Goal: Information Seeking & Learning: Find specific fact

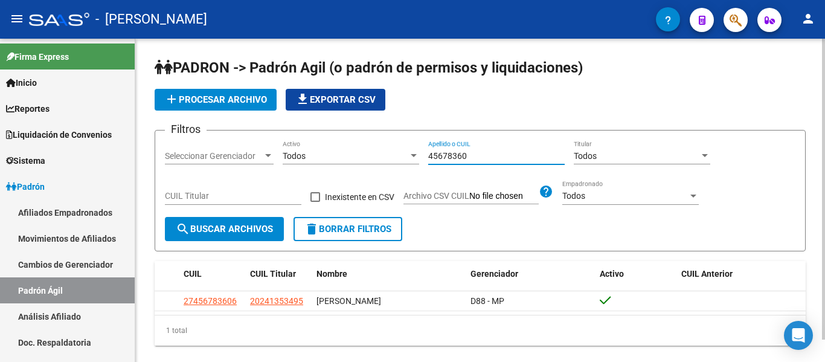
click at [416, 153] on div "Filtros Seleccionar Gerenciador Seleccionar Gerenciador Todos Activo 45678360 A…" at bounding box center [480, 178] width 631 height 77
type input "57094630"
drag, startPoint x: 480, startPoint y: 154, endPoint x: 402, endPoint y: 150, distance: 78.6
click at [402, 150] on div "Filtros Seleccionar Gerenciador Seleccionar Gerenciador Todos Activo 57094630 A…" at bounding box center [480, 178] width 631 height 77
drag, startPoint x: 472, startPoint y: 152, endPoint x: 413, endPoint y: 152, distance: 59.2
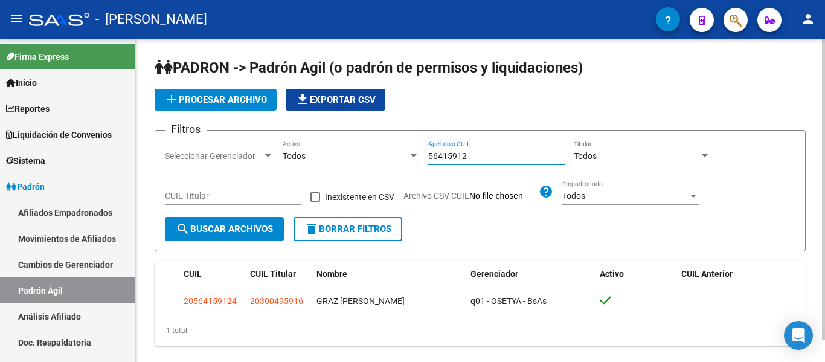
click at [413, 152] on div "Filtros Seleccionar Gerenciador Seleccionar Gerenciador Todos Activo 56415912 A…" at bounding box center [480, 178] width 631 height 77
type input "4"
type input "2"
type input "4"
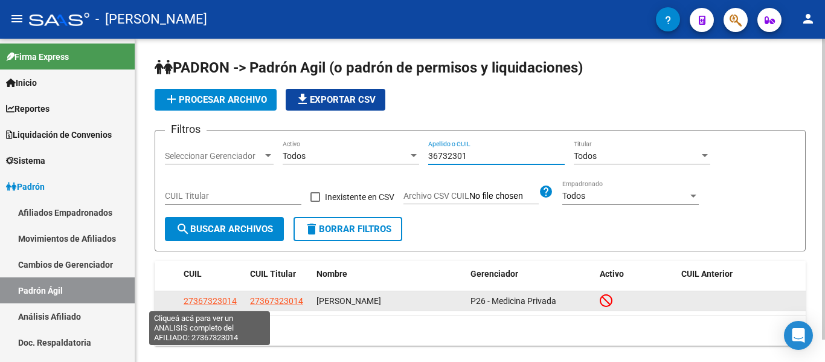
type input "36732301"
click at [227, 299] on span "27367323014" at bounding box center [210, 301] width 53 height 10
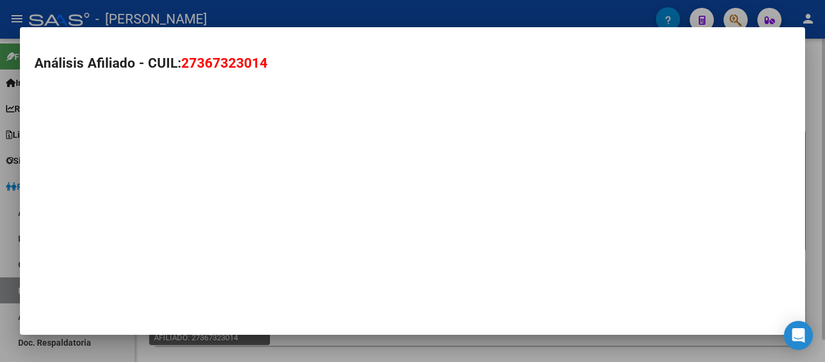
type textarea "27367323014"
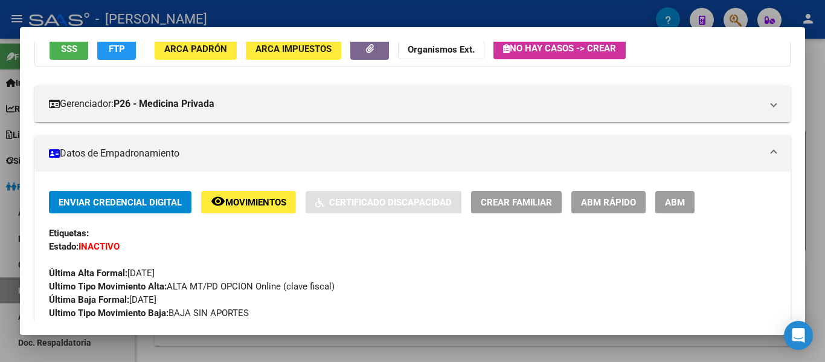
scroll to position [121, 0]
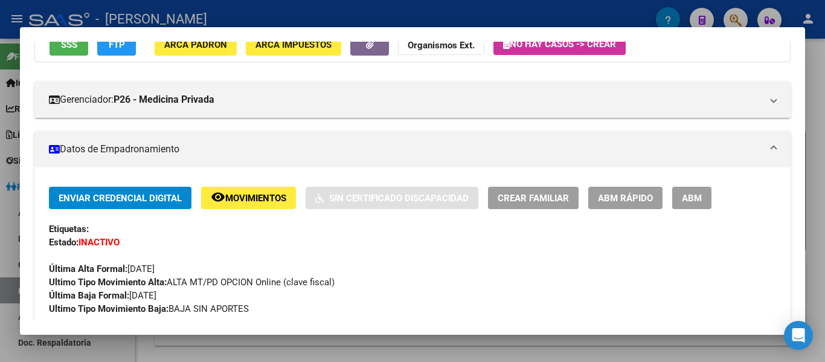
click at [400, 17] on div at bounding box center [412, 181] width 825 height 362
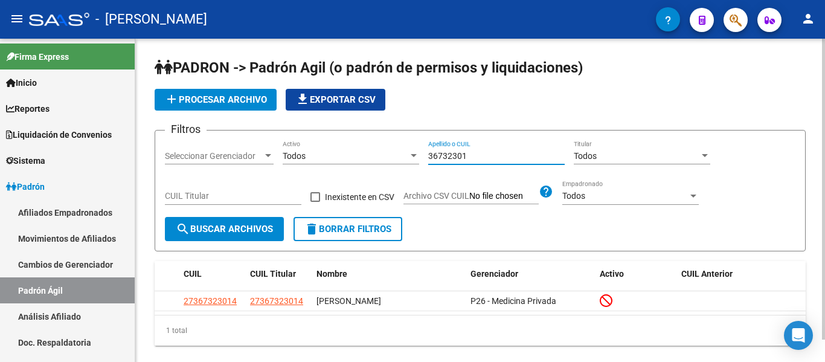
drag, startPoint x: 468, startPoint y: 153, endPoint x: 383, endPoint y: 153, distance: 84.6
click at [383, 153] on div "Filtros Seleccionar Gerenciador Seleccionar Gerenciador Todos Activo 36732301 A…" at bounding box center [480, 178] width 631 height 77
drag, startPoint x: 482, startPoint y: 155, endPoint x: 361, endPoint y: 152, distance: 120.9
click at [361, 152] on div "Filtros Seleccionar Gerenciador Seleccionar Gerenciador Todos Activo 40024289 A…" at bounding box center [480, 178] width 631 height 77
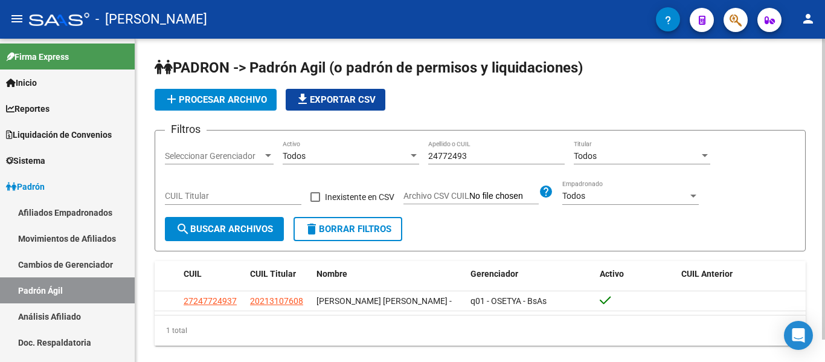
drag, startPoint x: 509, startPoint y: 161, endPoint x: 436, endPoint y: 158, distance: 73.2
click at [439, 158] on div "24772493 Apellido o CUIL" at bounding box center [496, 152] width 137 height 24
drag, startPoint x: 480, startPoint y: 150, endPoint x: 377, endPoint y: 177, distance: 106.1
click at [377, 177] on div "Filtros Seleccionar Gerenciador Seleccionar Gerenciador Todos Activo 24772493 A…" at bounding box center [480, 178] width 631 height 77
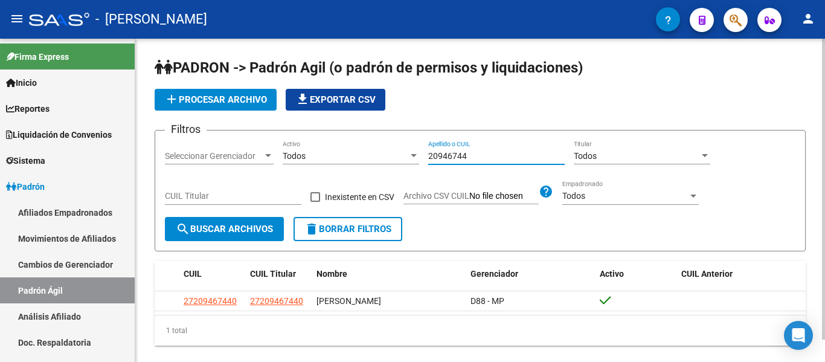
type input "20946744"
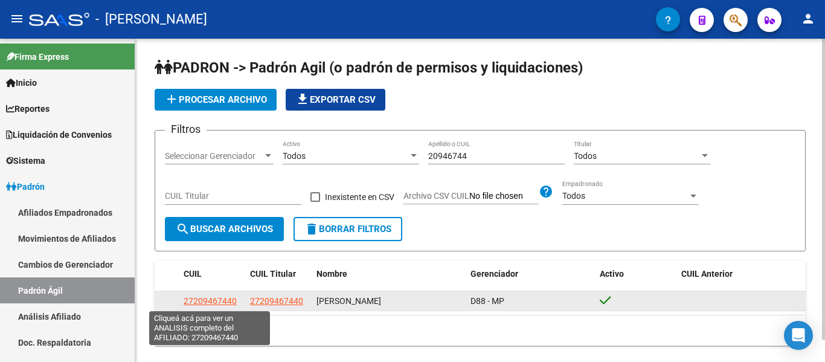
click at [220, 301] on span "27209467440" at bounding box center [210, 301] width 53 height 10
type textarea "27209467440"
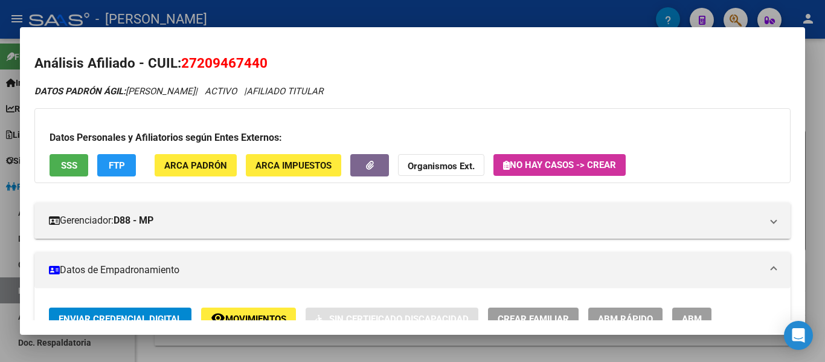
click at [481, 144] on h3 "Datos Personales y Afiliatorios según Entes Externos:" at bounding box center [413, 138] width 726 height 15
click at [484, 152] on div "Datos Personales y Afiliatorios según Entes Externos: SSS FTP ARCA Padrón ARCA …" at bounding box center [412, 145] width 757 height 75
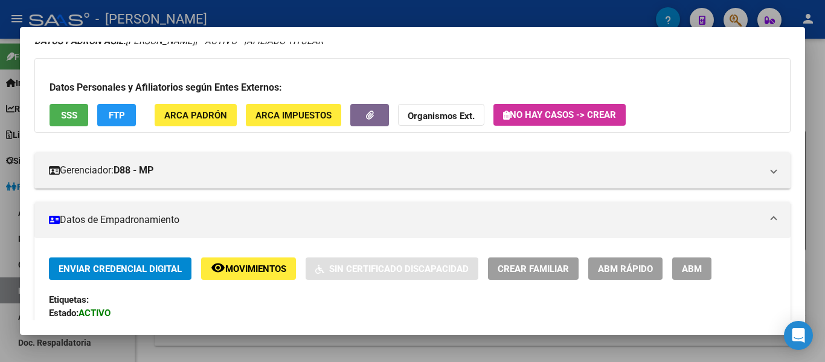
scroll to position [0, 0]
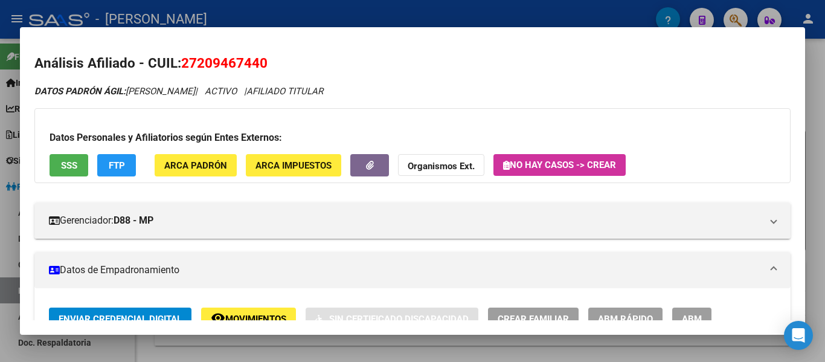
click at [507, 141] on h3 "Datos Personales y Afiliatorios según Entes Externos:" at bounding box center [413, 138] width 726 height 15
click at [508, 139] on h3 "Datos Personales y Afiliatorios según Entes Externos:" at bounding box center [413, 138] width 726 height 15
click at [295, 16] on div at bounding box center [412, 181] width 825 height 362
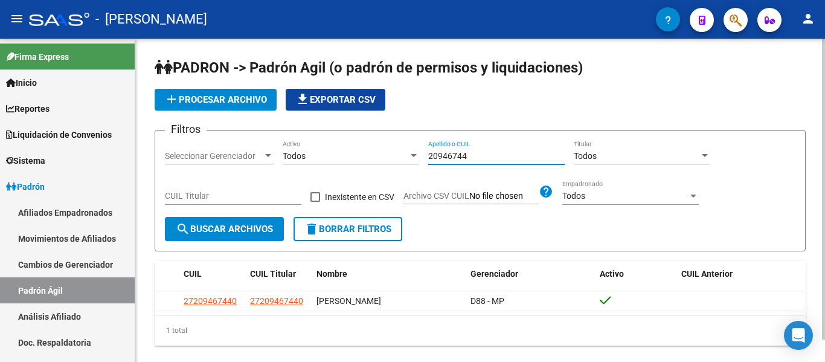
click at [405, 164] on div "Filtros Seleccionar Gerenciador Seleccionar Gerenciador Todos Activo 20946744 A…" at bounding box center [480, 178] width 631 height 77
type input "2"
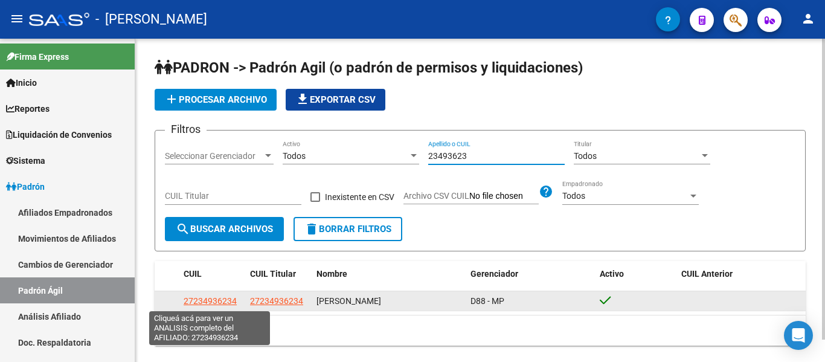
type input "23493623"
click at [218, 298] on span "27234936234" at bounding box center [210, 301] width 53 height 10
type textarea "27234936234"
